Goal: Information Seeking & Learning: Learn about a topic

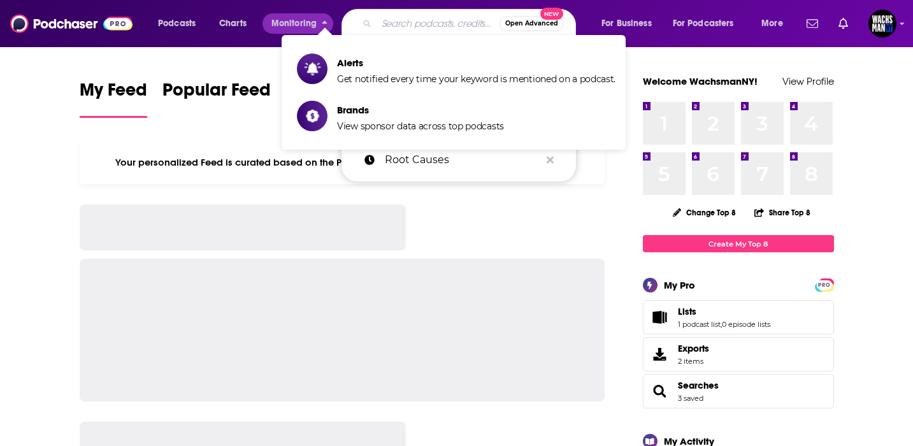
click at [414, 23] on input "Search podcasts, credits, & more..." at bounding box center [438, 23] width 123 height 20
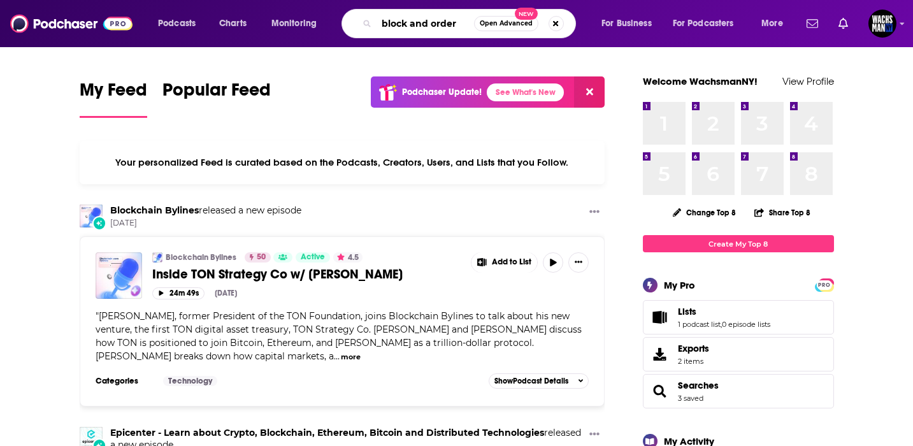
type input "block and order"
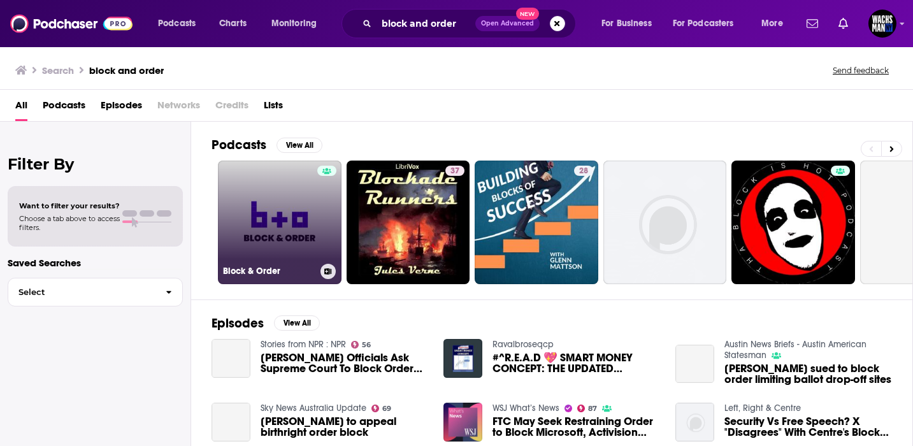
click at [276, 230] on link "Block & Order" at bounding box center [280, 223] width 124 height 124
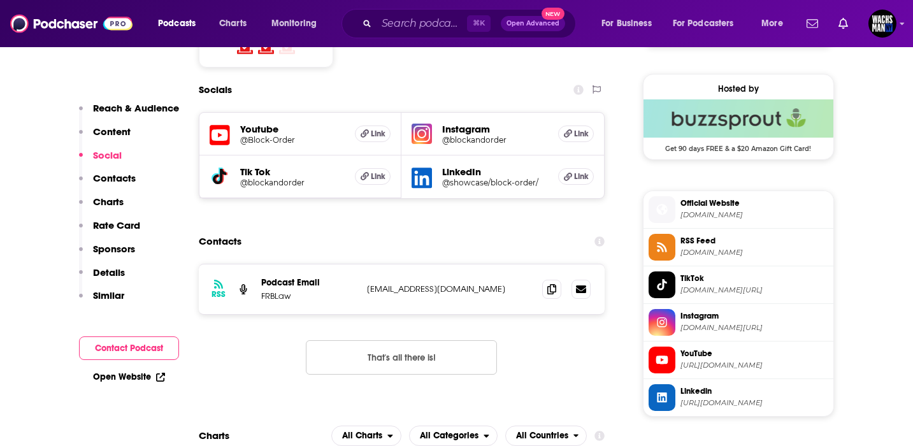
scroll to position [915, 0]
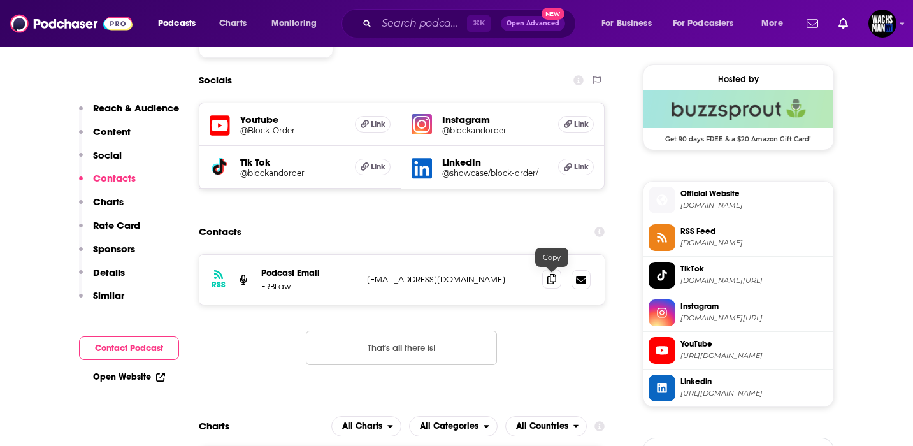
click at [552, 281] on icon at bounding box center [551, 279] width 9 height 10
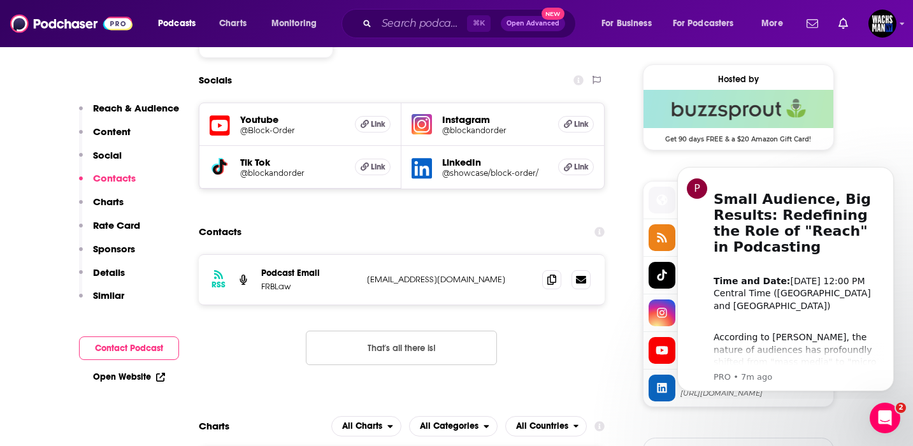
scroll to position [0, 0]
click at [390, 17] on input "Search podcasts, credits, & more..." at bounding box center [422, 23] width 90 height 20
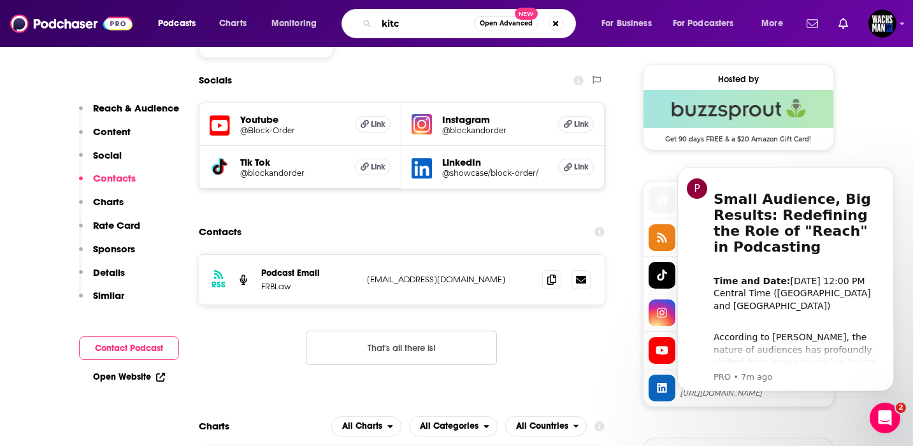
type input "kitco"
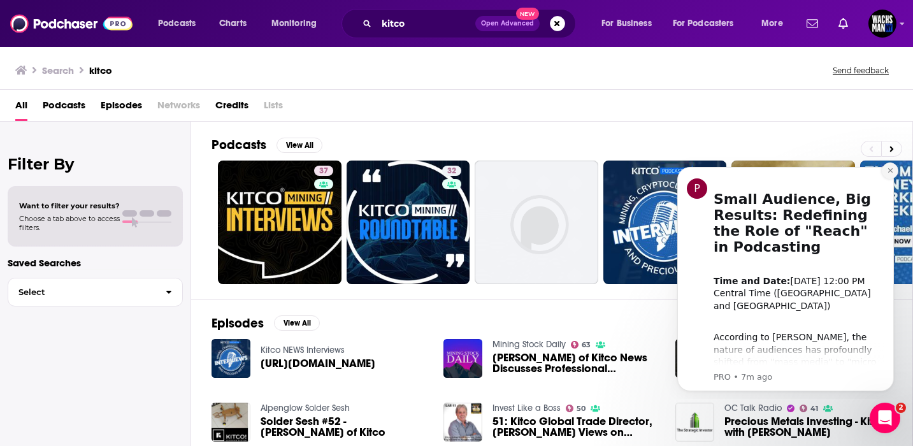
click at [891, 171] on icon "Dismiss notification" at bounding box center [889, 170] width 4 height 4
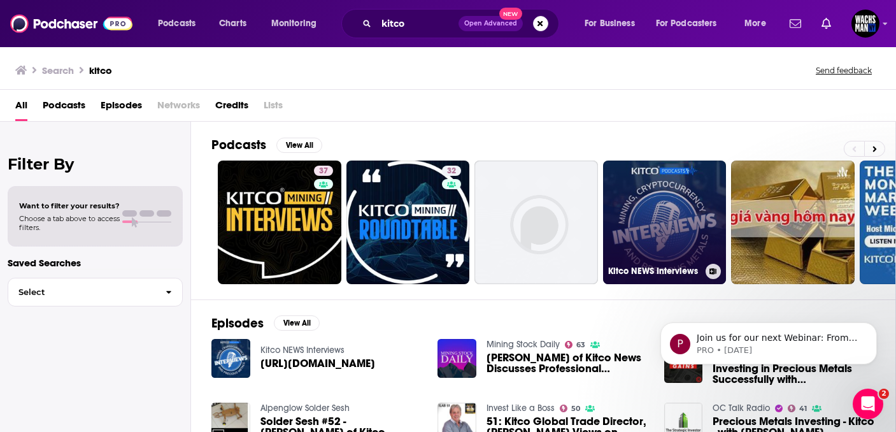
click at [660, 223] on link "Kitco NEWS Interviews" at bounding box center [665, 223] width 124 height 124
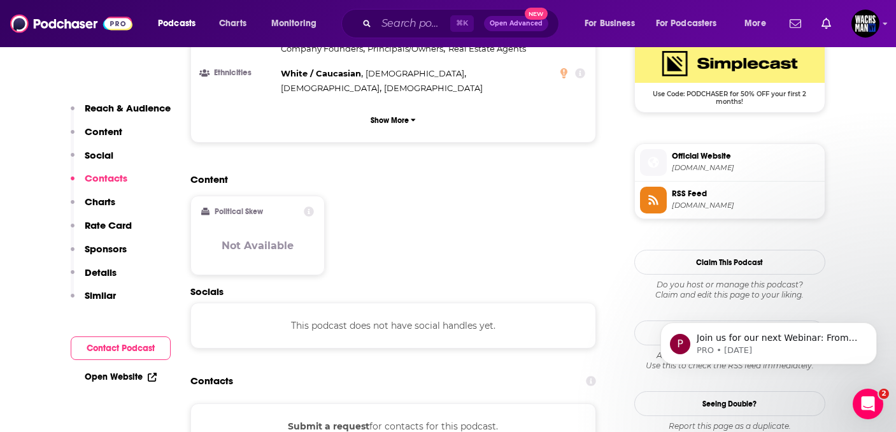
scroll to position [957, 0]
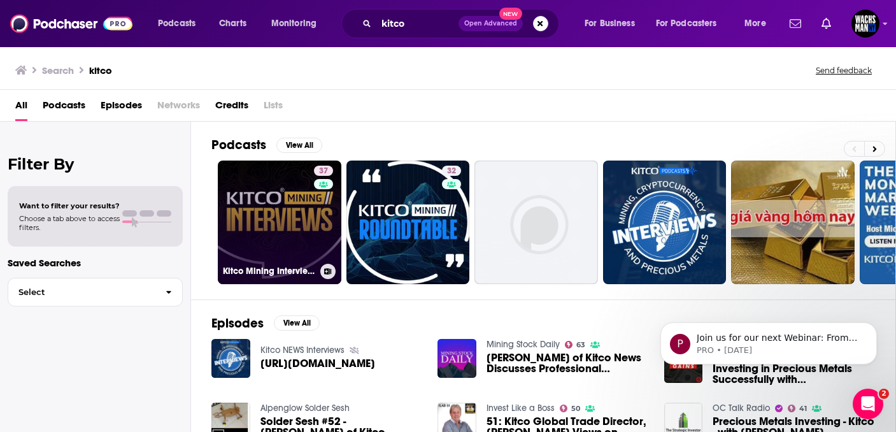
click at [236, 223] on link "37 Kitco Mining Interviews" at bounding box center [280, 223] width 124 height 124
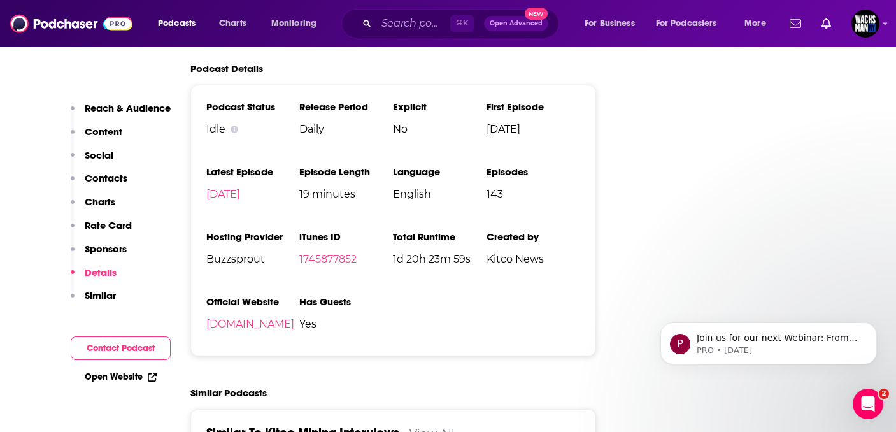
scroll to position [1913, 0]
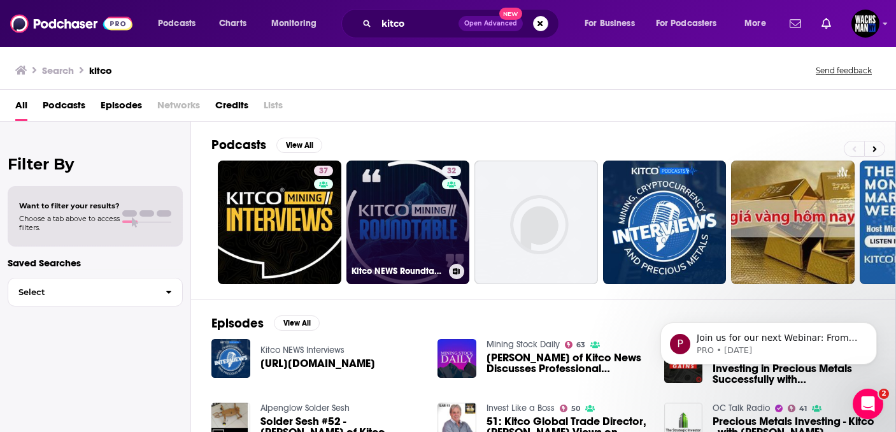
click at [412, 217] on link "32 Kitco NEWS Roundtable" at bounding box center [409, 223] width 124 height 124
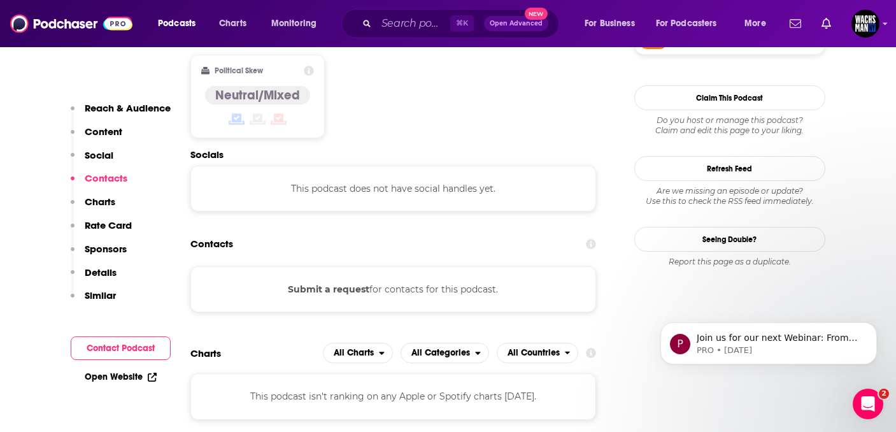
scroll to position [1127, 0]
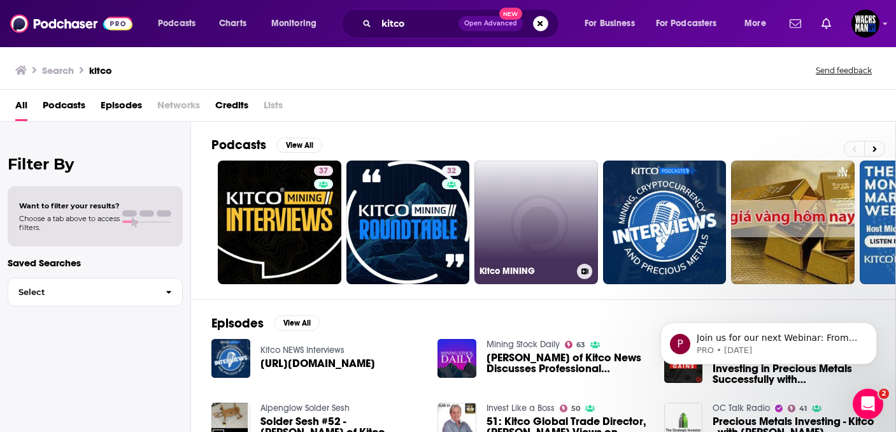
click at [552, 182] on link "Kitco MINING" at bounding box center [537, 223] width 124 height 124
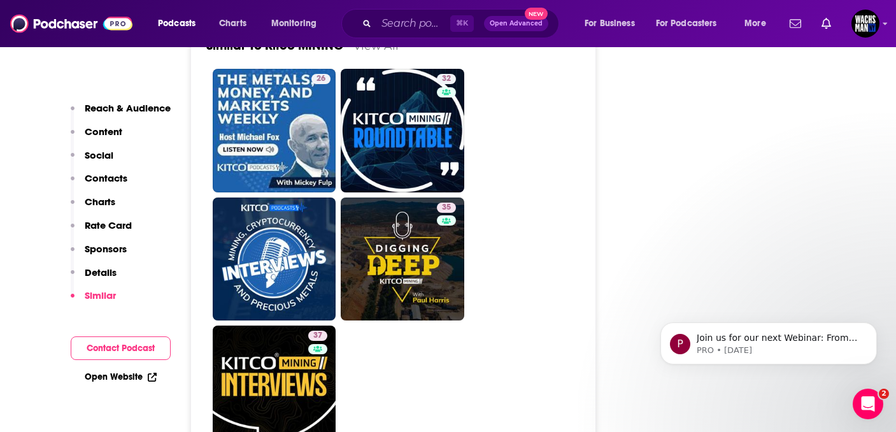
scroll to position [1605, 0]
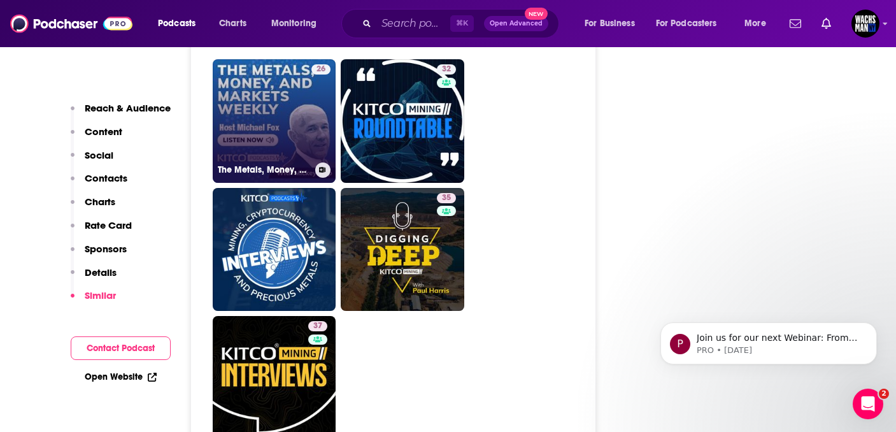
click at [290, 105] on link "26 The Metals, Money, and Markets Weekly by [PERSON_NAME]" at bounding box center [275, 121] width 124 height 124
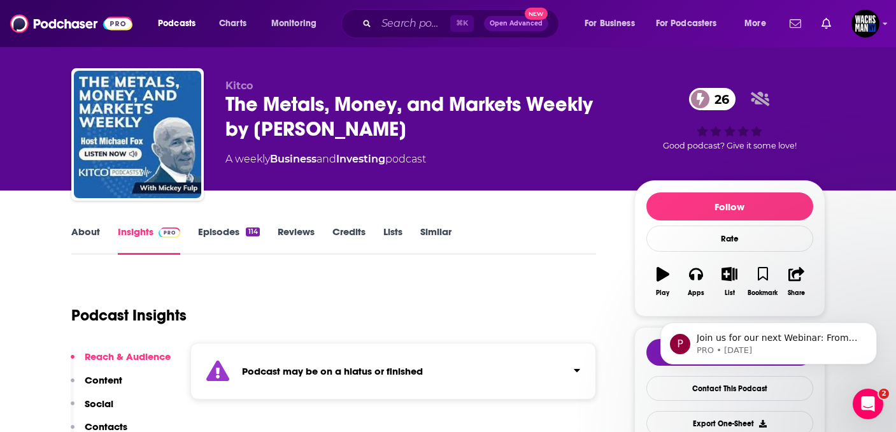
scroll to position [18, 0]
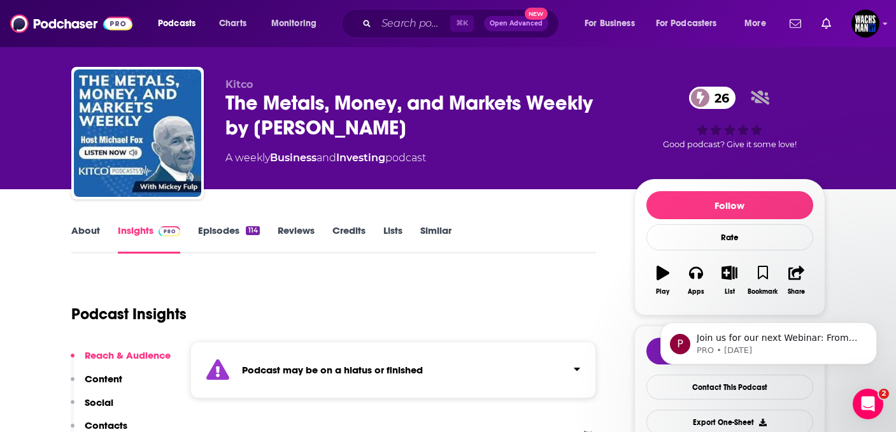
type input "[URL][DOMAIN_NAME]"
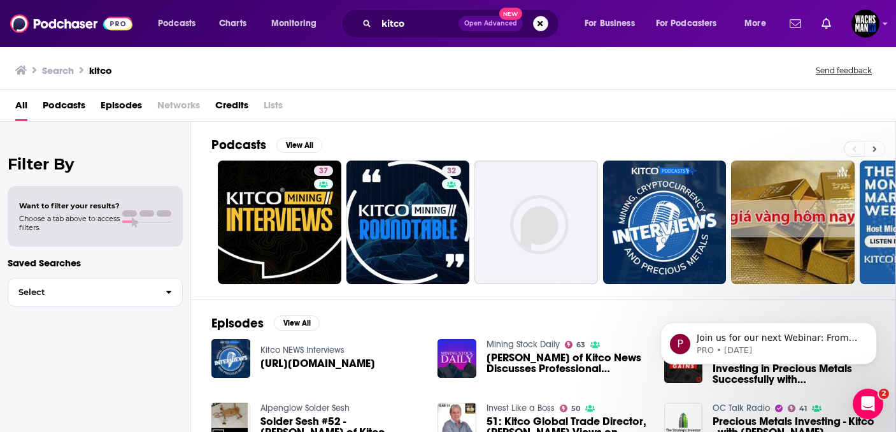
click at [877, 150] on button at bounding box center [874, 149] width 21 height 16
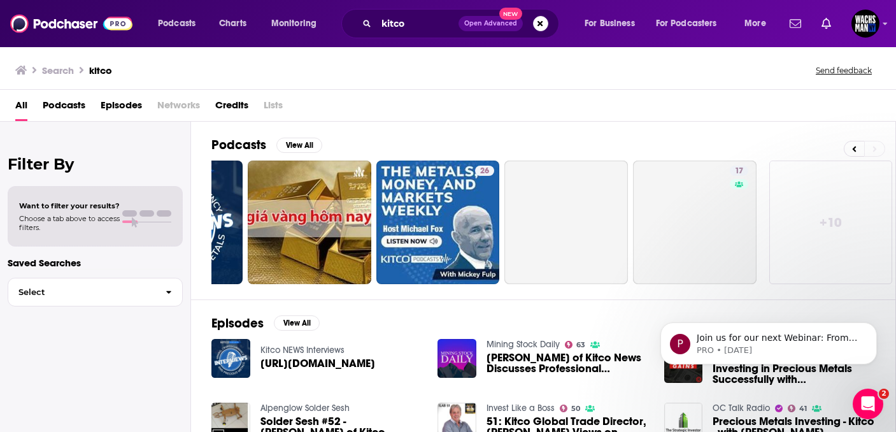
scroll to position [0, 485]
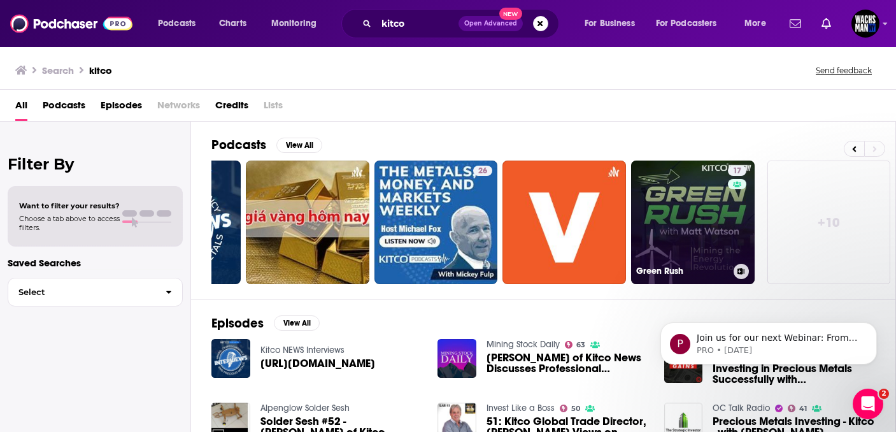
click at [726, 223] on link "17 Green Rush" at bounding box center [693, 223] width 124 height 124
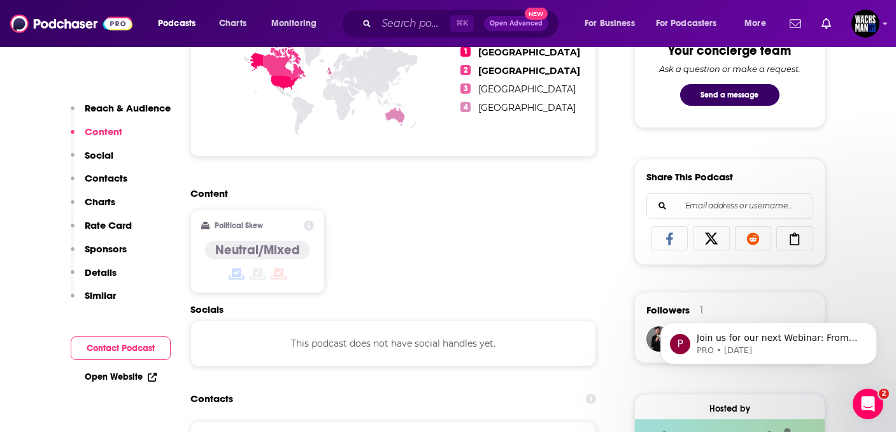
scroll to position [847, 0]
